Goal: Information Seeking & Learning: Learn about a topic

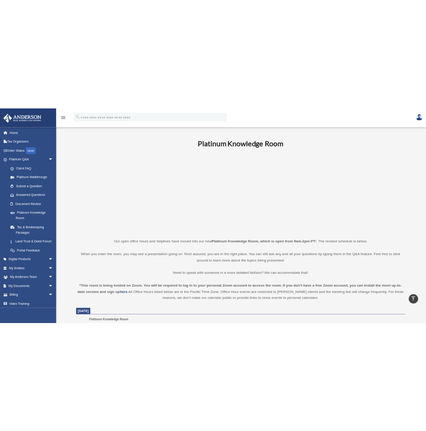
scroll to position [199, 0]
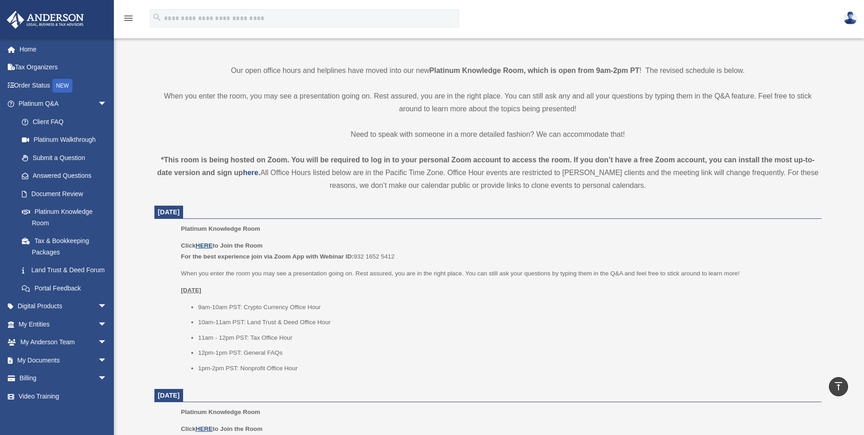
click at [205, 248] on u "HERE" at bounding box center [203, 245] width 17 height 7
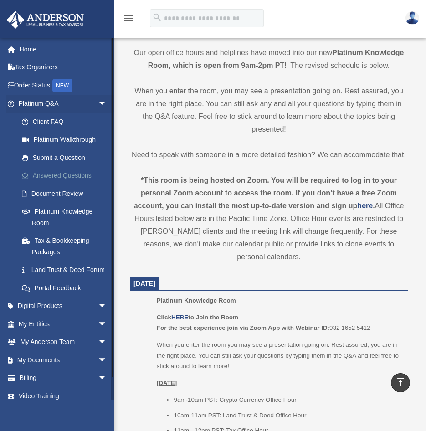
click at [55, 174] on link "Answered Questions" at bounding box center [67, 176] width 108 height 18
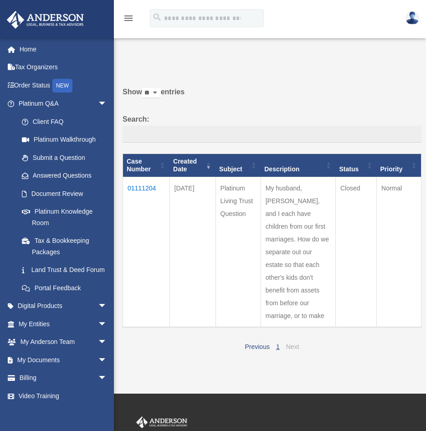
click at [291, 350] on link "Next" at bounding box center [292, 346] width 13 height 7
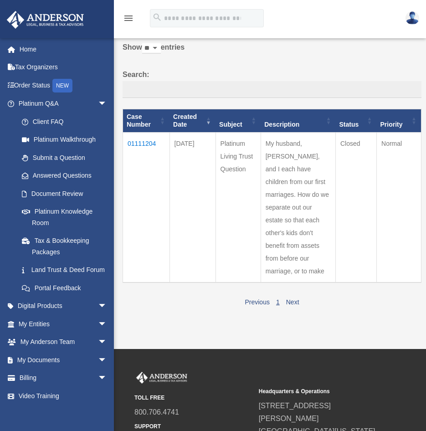
scroll to position [29, 0]
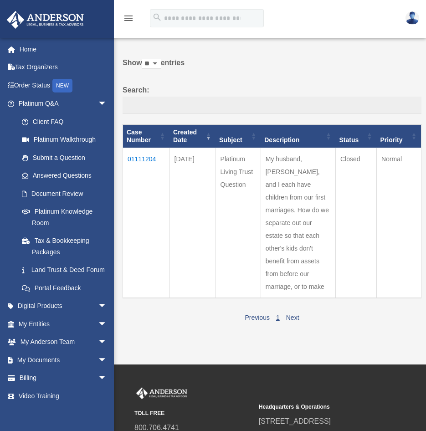
click at [280, 321] on span "1" at bounding box center [278, 317] width 10 height 8
click at [278, 321] on link "1" at bounding box center [278, 317] width 4 height 7
click at [257, 321] on link "Previous" at bounding box center [257, 317] width 25 height 7
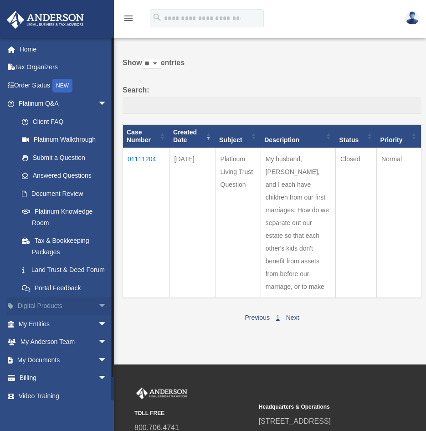
click at [36, 314] on link "Digital Products arrow_drop_down" at bounding box center [63, 306] width 114 height 18
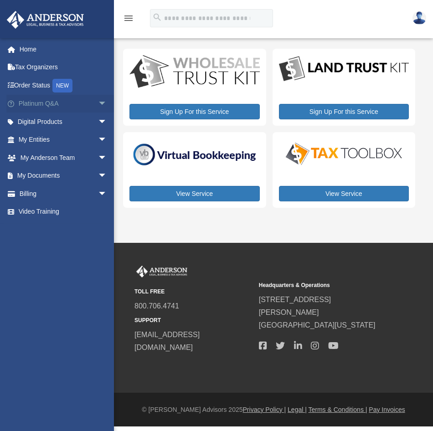
click at [40, 105] on link "Platinum Q&A arrow_drop_down" at bounding box center [63, 104] width 114 height 18
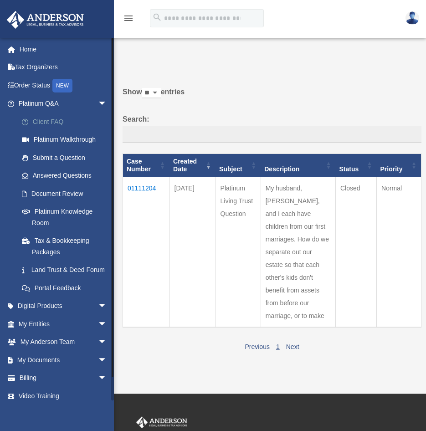
click at [53, 122] on link "Client FAQ" at bounding box center [67, 122] width 108 height 18
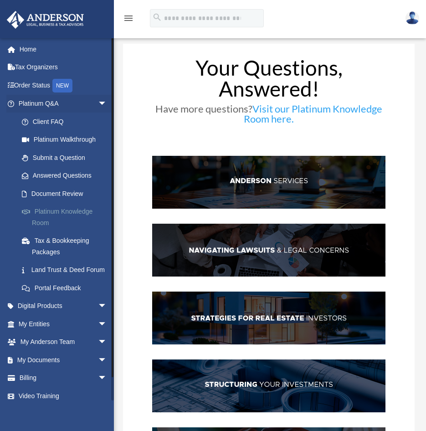
click at [44, 211] on link "Platinum Knowledge Room" at bounding box center [67, 217] width 108 height 29
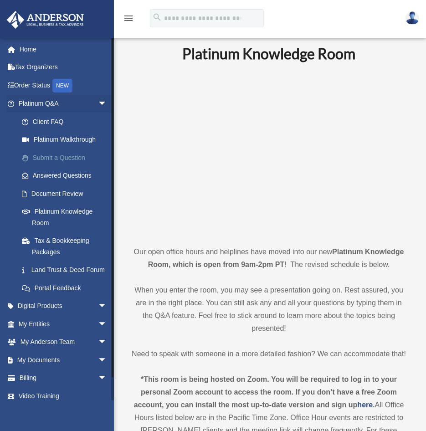
click at [59, 158] on link "Submit a Question" at bounding box center [67, 158] width 108 height 18
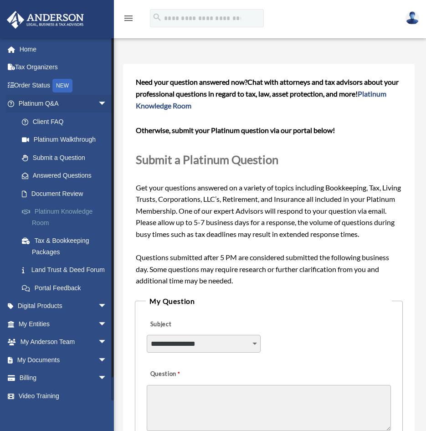
click at [50, 208] on link "Platinum Knowledge Room" at bounding box center [67, 217] width 108 height 29
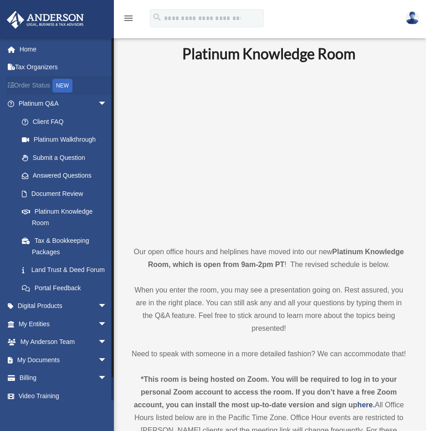
click at [36, 85] on link "Order Status NEW" at bounding box center [63, 85] width 114 height 19
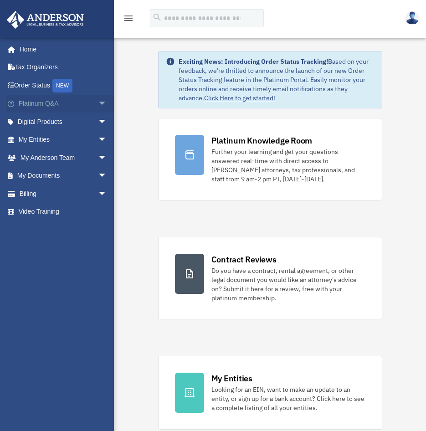
click at [98, 106] on span "arrow_drop_down" at bounding box center [107, 104] width 18 height 19
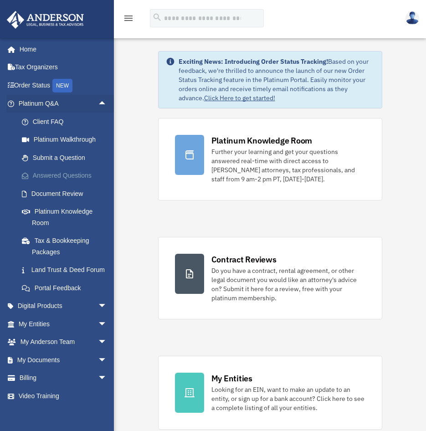
click at [53, 179] on link "Answered Questions" at bounding box center [67, 176] width 108 height 18
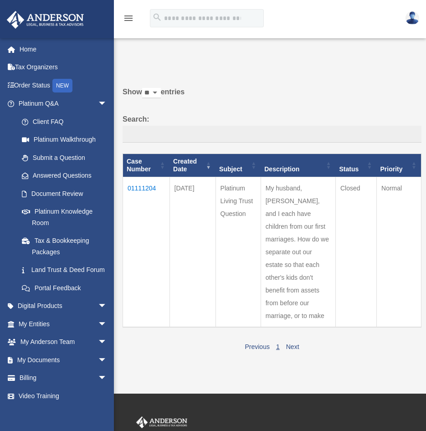
click at [144, 185] on td "01111204" at bounding box center [146, 252] width 47 height 150
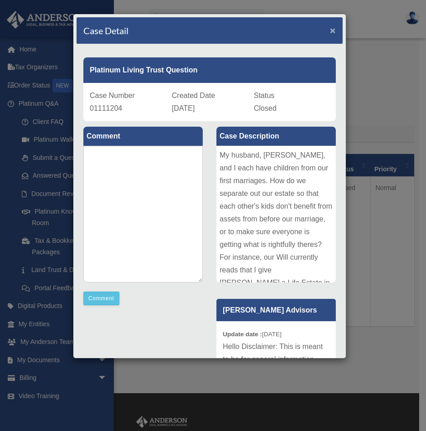
click at [330, 32] on span "×" at bounding box center [333, 30] width 6 height 10
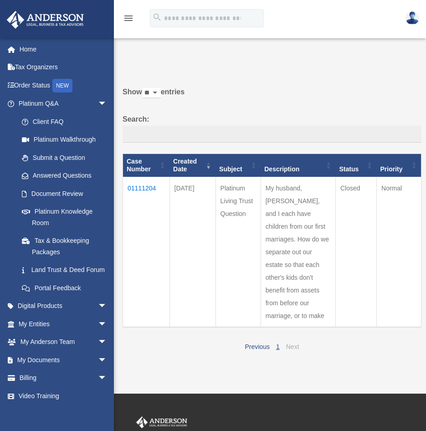
click at [293, 350] on link "Next" at bounding box center [292, 346] width 13 height 7
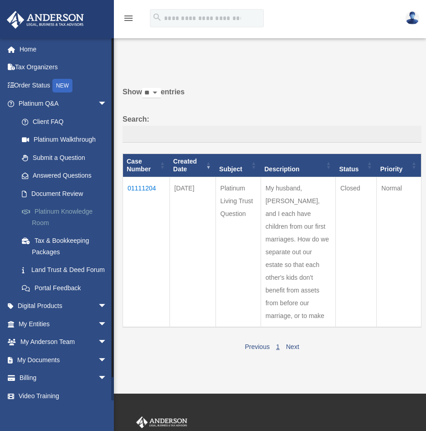
click at [51, 208] on link "Platinum Knowledge Room" at bounding box center [67, 217] width 108 height 29
